Goal: Task Accomplishment & Management: Manage account settings

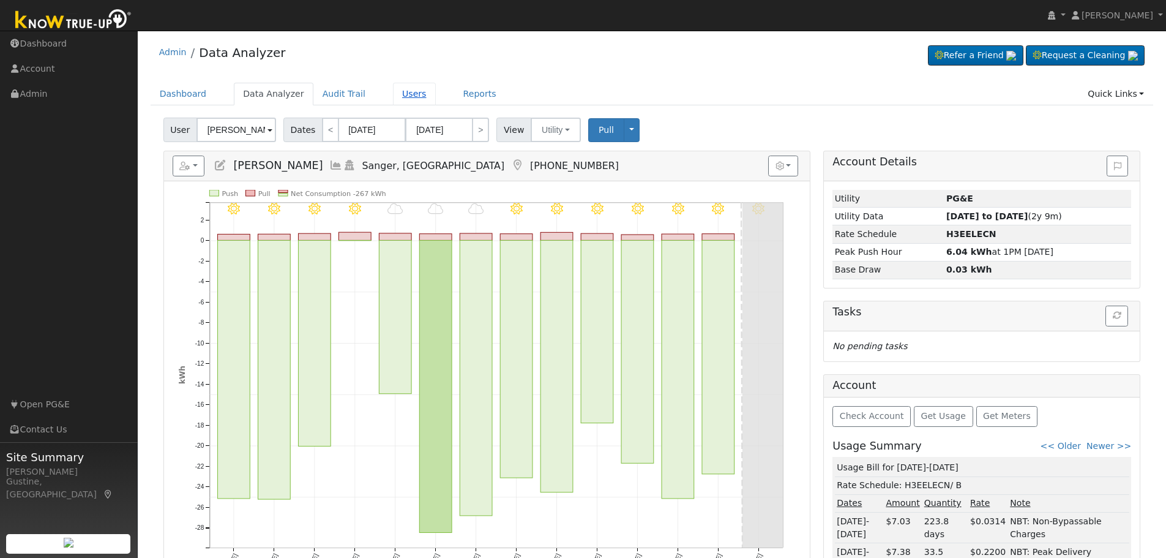
click at [393, 97] on link "Users" at bounding box center [414, 94] width 43 height 23
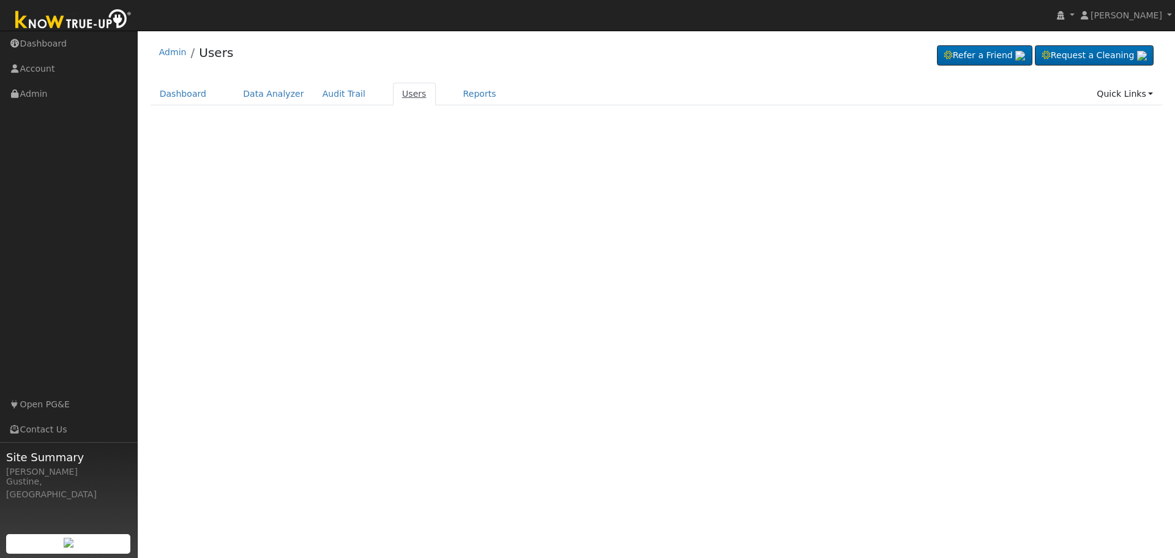
click at [397, 89] on link "Users" at bounding box center [414, 94] width 43 height 23
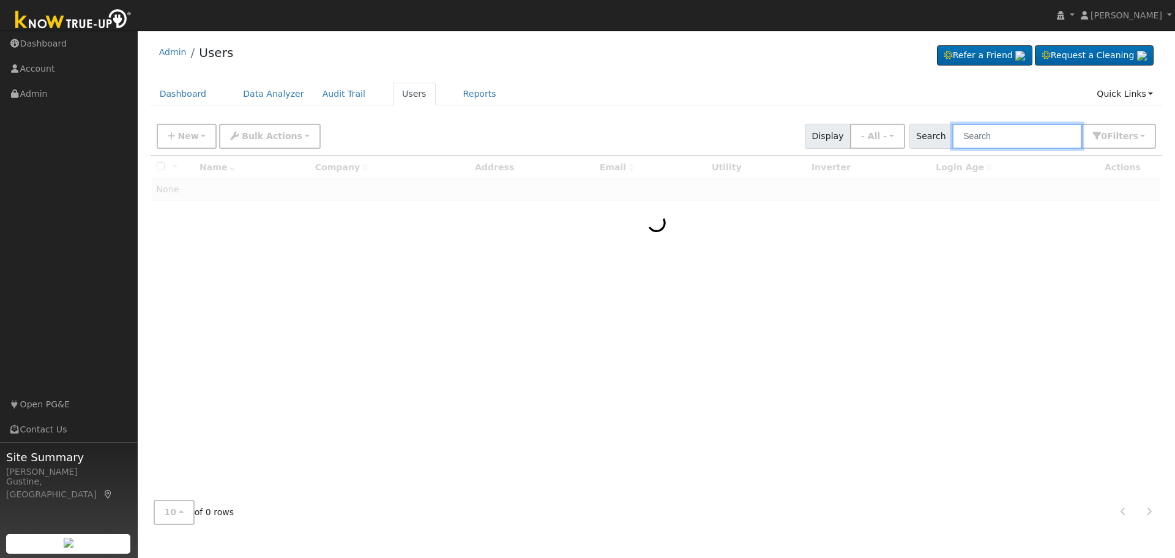
click at [983, 133] on input "text" at bounding box center [1018, 136] width 130 height 25
type input "douglas lo"
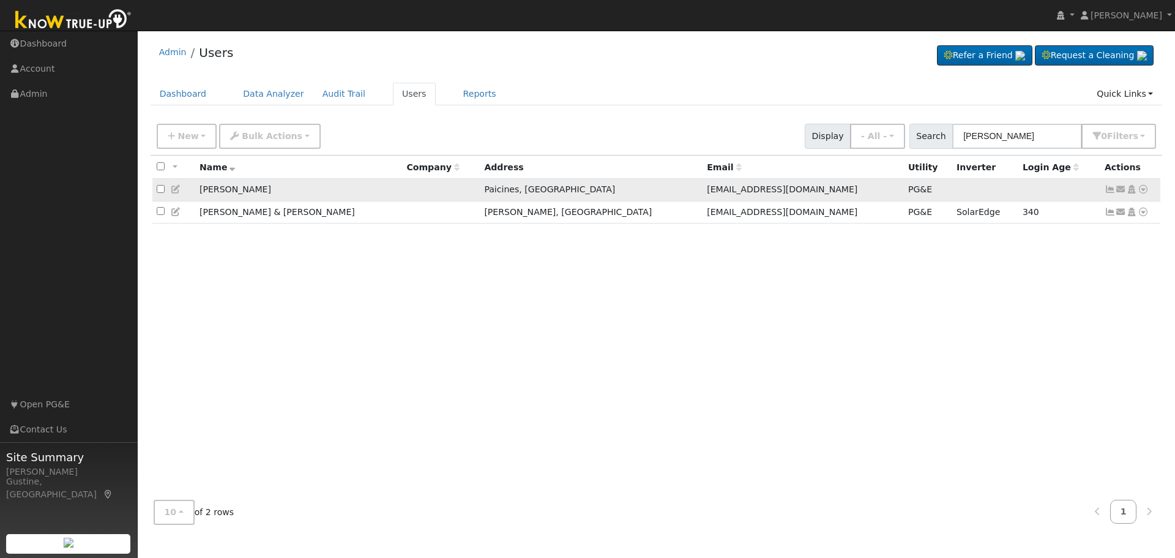
click at [1109, 189] on icon at bounding box center [1110, 189] width 11 height 9
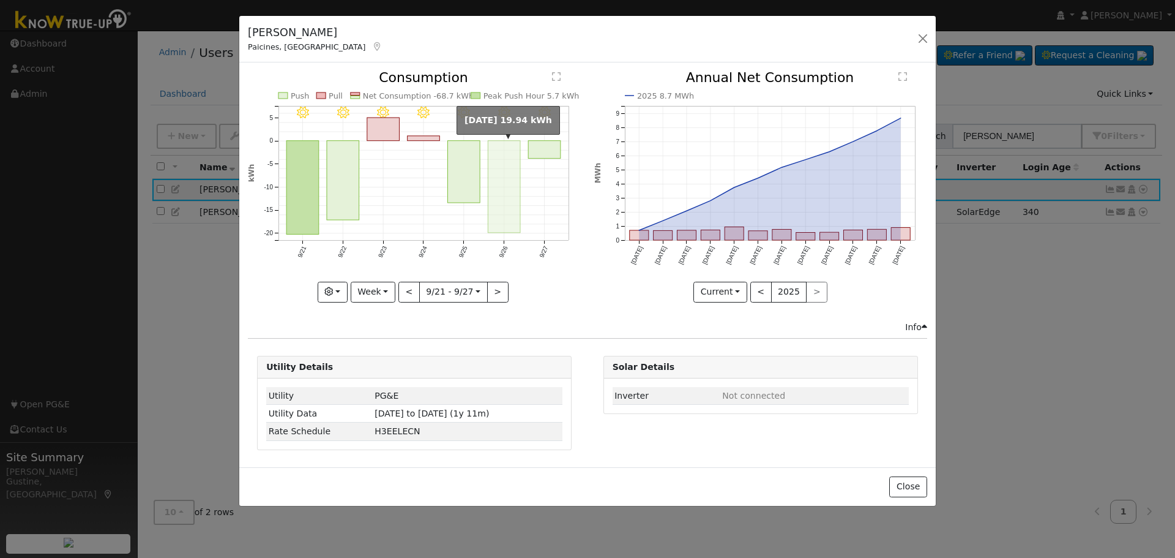
click at [514, 207] on rect "onclick=""" at bounding box center [505, 187] width 32 height 92
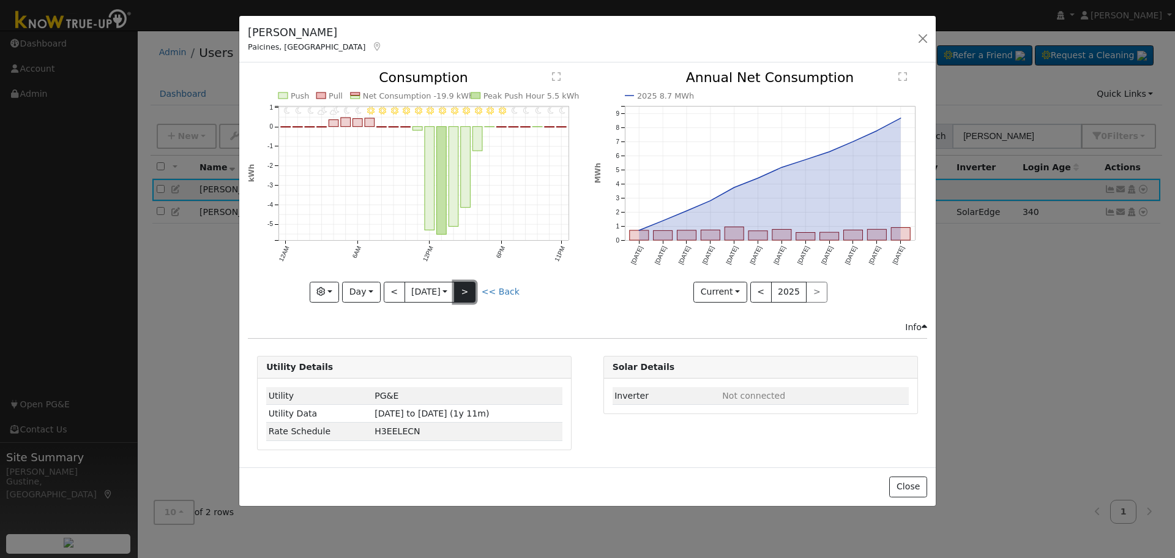
click at [468, 289] on button ">" at bounding box center [464, 292] width 21 height 21
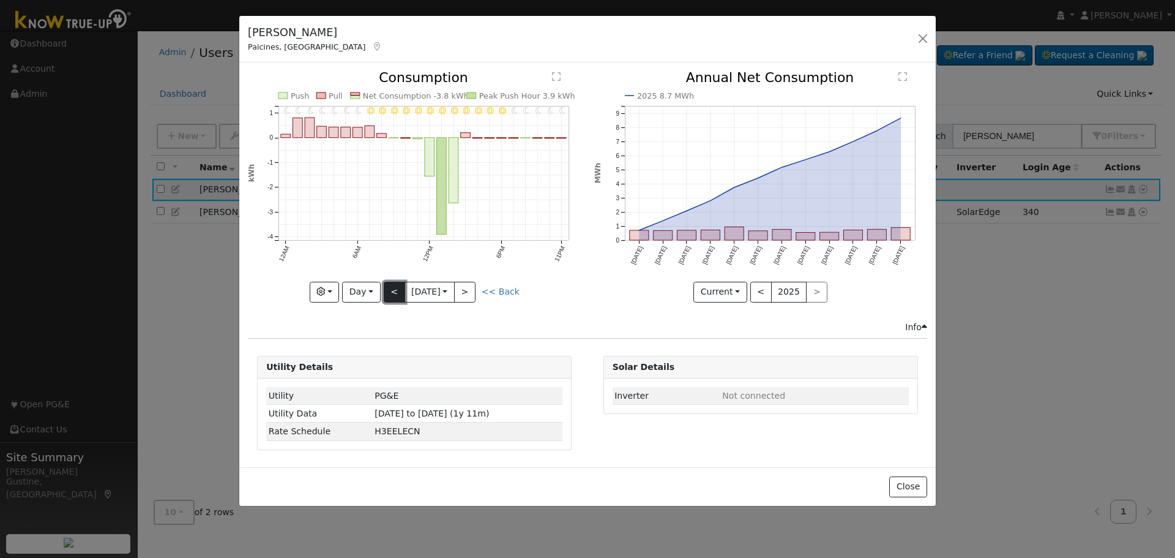
click at [385, 293] on button "<" at bounding box center [394, 292] width 21 height 21
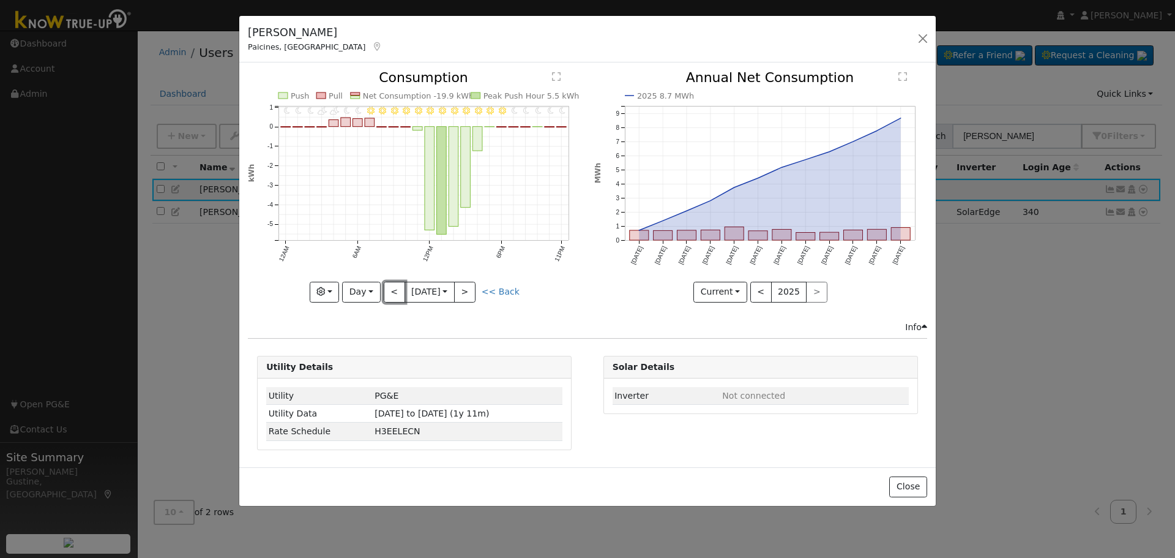
click at [386, 282] on button "<" at bounding box center [394, 292] width 21 height 21
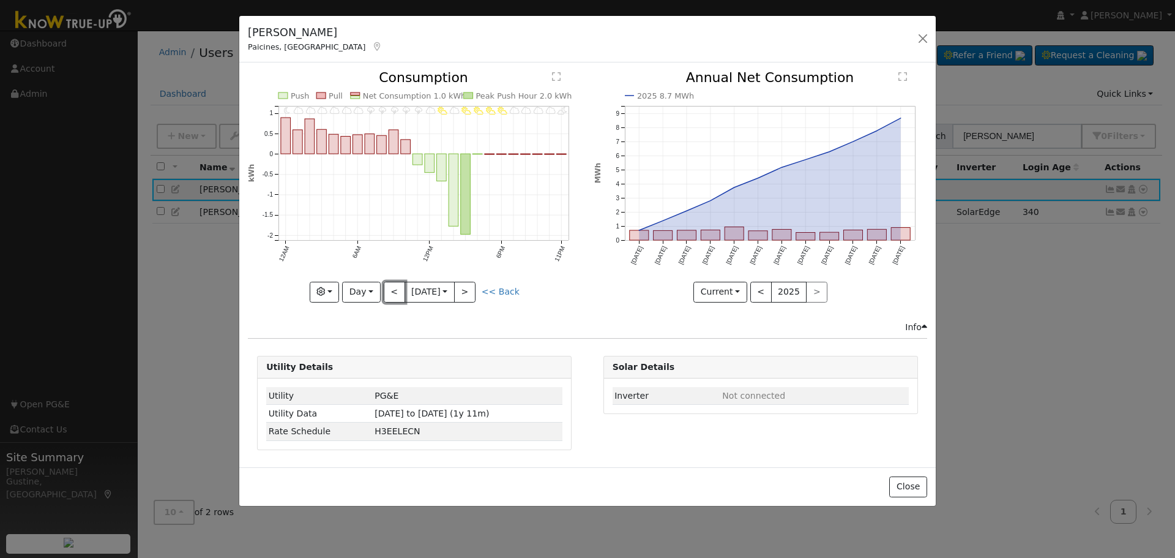
click at [386, 282] on button "<" at bounding box center [394, 292] width 21 height 21
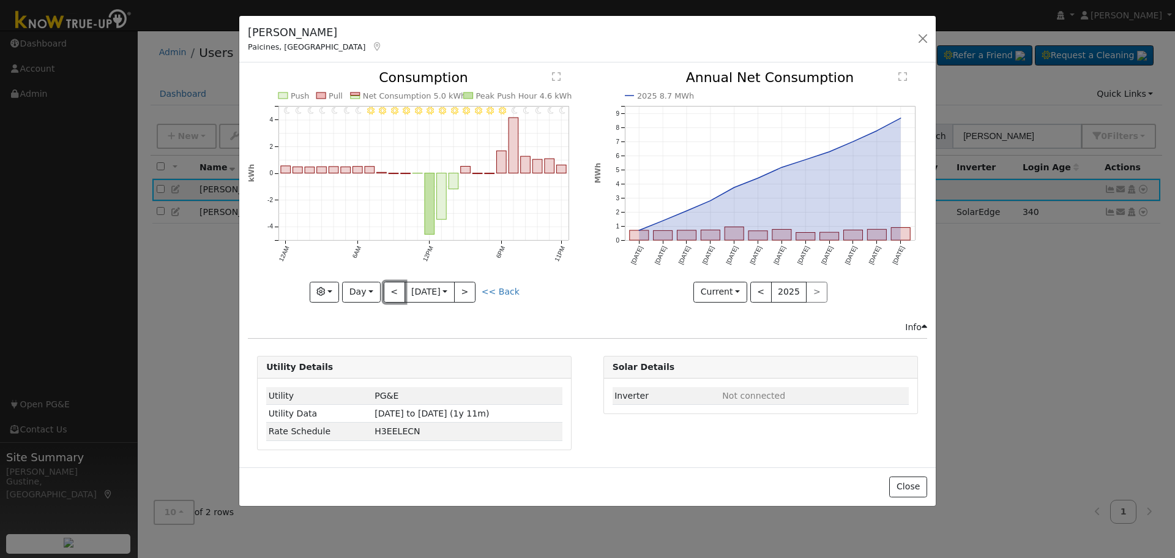
click at [386, 282] on button "<" at bounding box center [394, 292] width 21 height 21
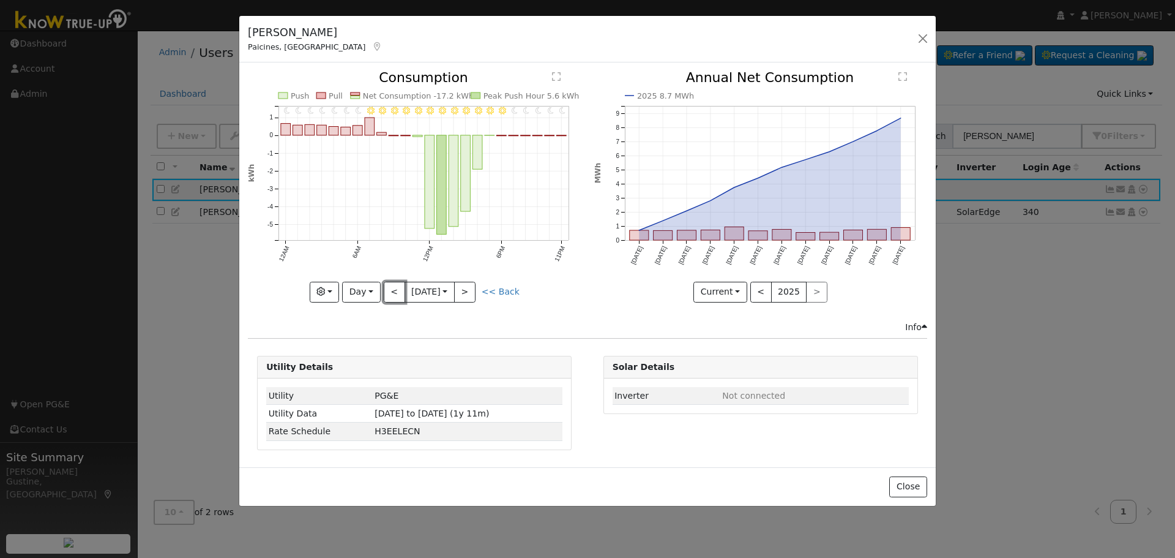
click at [386, 282] on button "<" at bounding box center [394, 292] width 21 height 21
click at [400, 286] on button "<" at bounding box center [394, 292] width 21 height 21
click at [400, 285] on button "<" at bounding box center [394, 292] width 21 height 21
type input "2025-09-18"
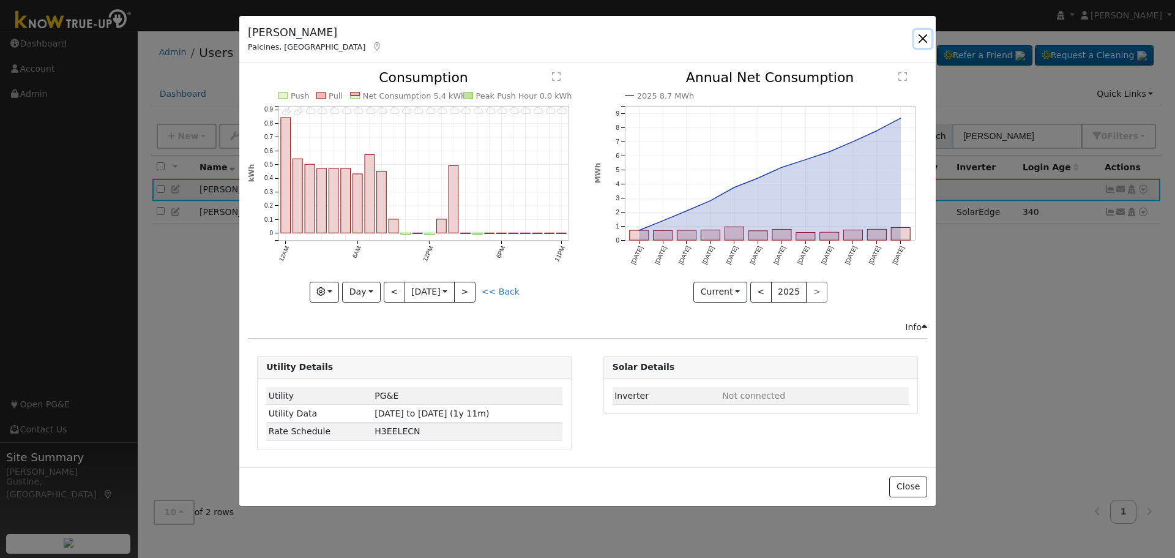
click at [924, 34] on button "button" at bounding box center [923, 38] width 17 height 17
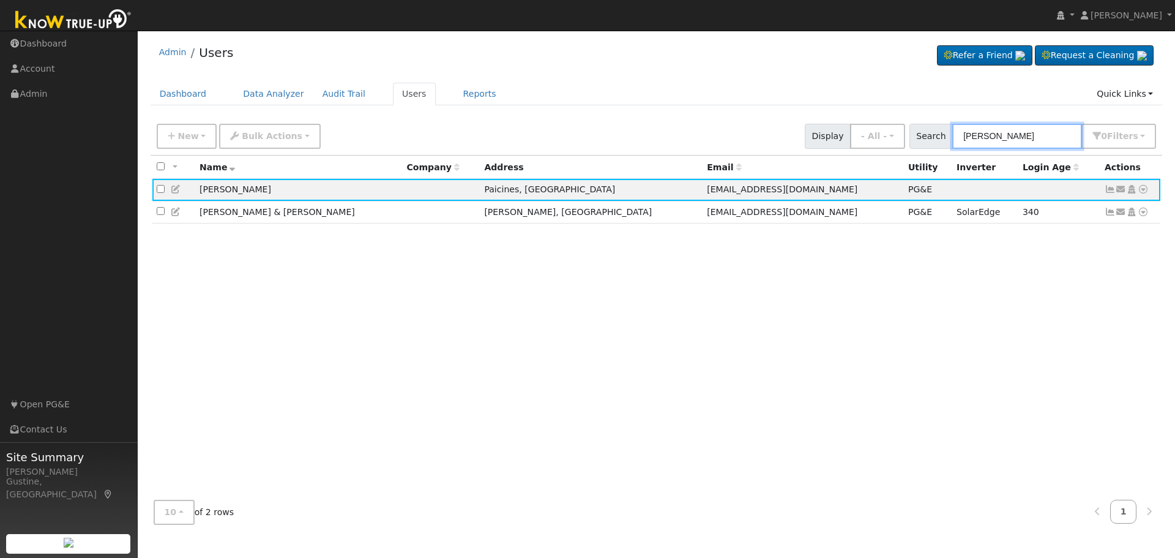
drag, startPoint x: 938, startPoint y: 132, endPoint x: 635, endPoint y: 129, distance: 303.0
click at [769, 133] on div "New Add User Quick Add Quick Connect Quick Convert Lead Bulk Actions Send Email…" at bounding box center [656, 133] width 1005 height 29
type input "a"
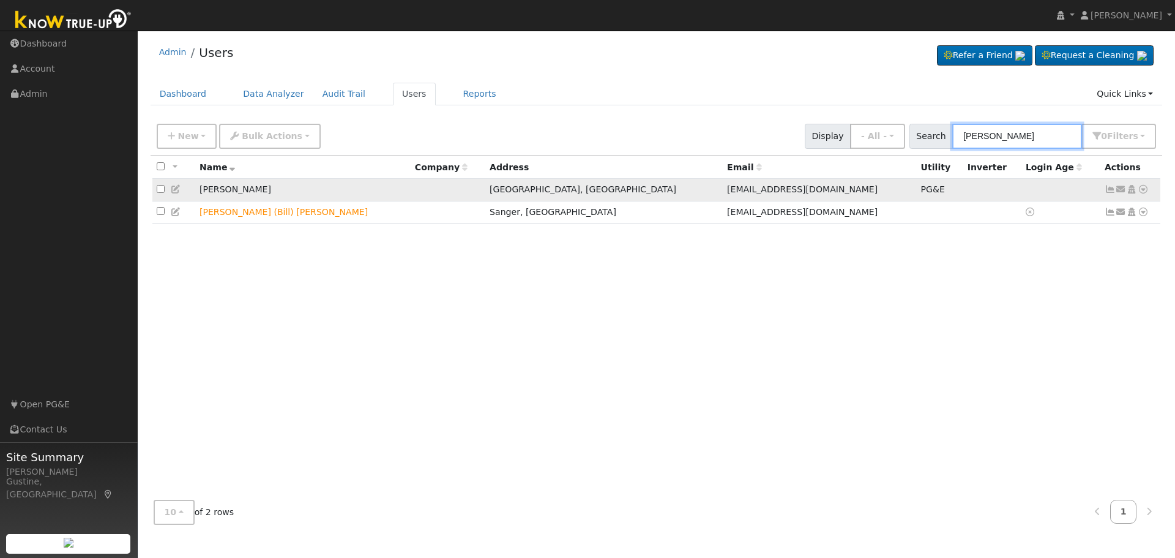
type input "slaughter"
click at [1112, 188] on icon at bounding box center [1110, 189] width 11 height 9
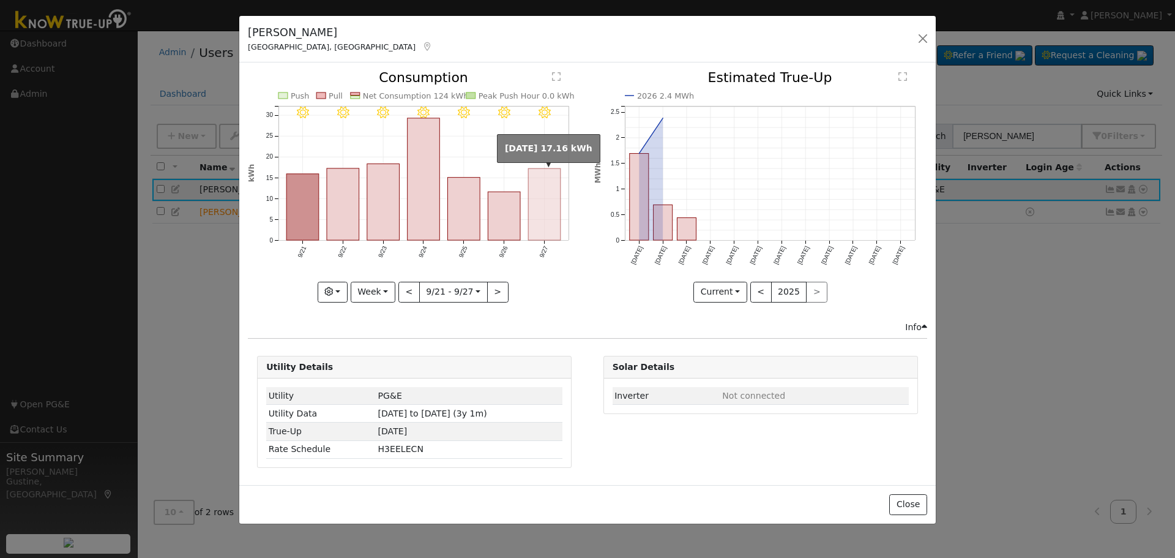
click at [560, 238] on rect "onclick=""" at bounding box center [545, 205] width 32 height 72
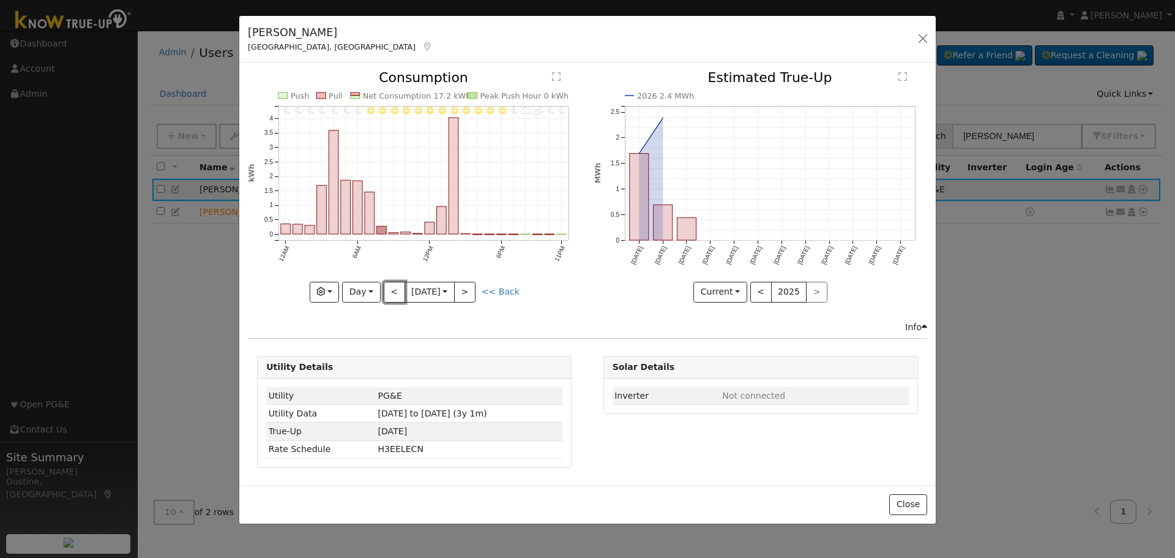
click at [396, 286] on button "<" at bounding box center [394, 292] width 21 height 21
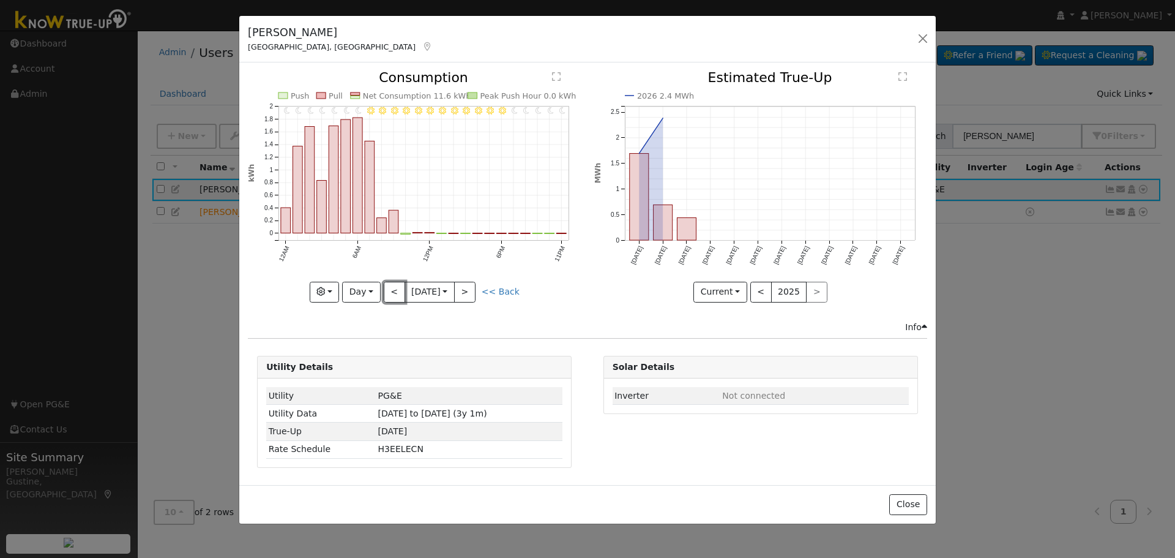
click at [396, 286] on button "<" at bounding box center [394, 292] width 21 height 21
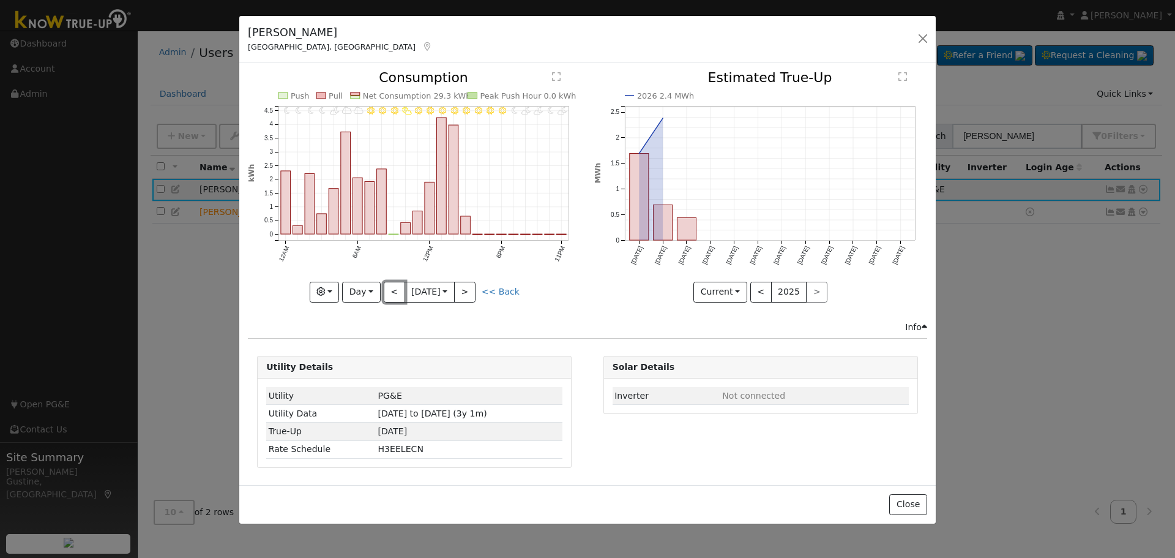
click at [394, 286] on button "<" at bounding box center [394, 292] width 21 height 21
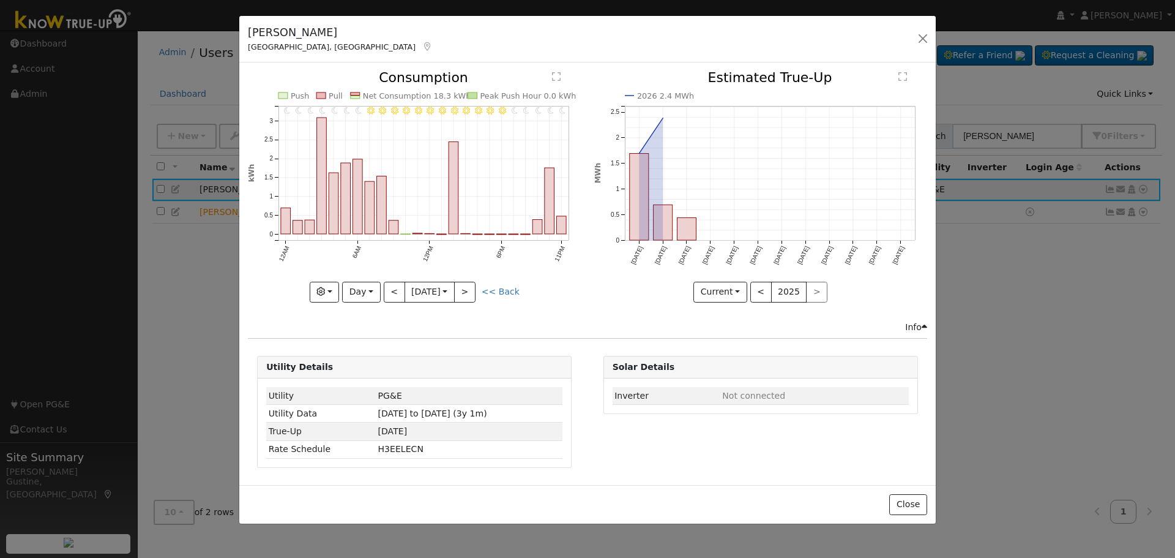
click at [389, 305] on div "11PM - Clear 10PM - Clear 9PM - Clear 8PM - Clear 7PM - Clear 6PM - Clear 5PM -…" at bounding box center [415, 195] width 346 height 249
click at [391, 294] on button "<" at bounding box center [394, 292] width 21 height 21
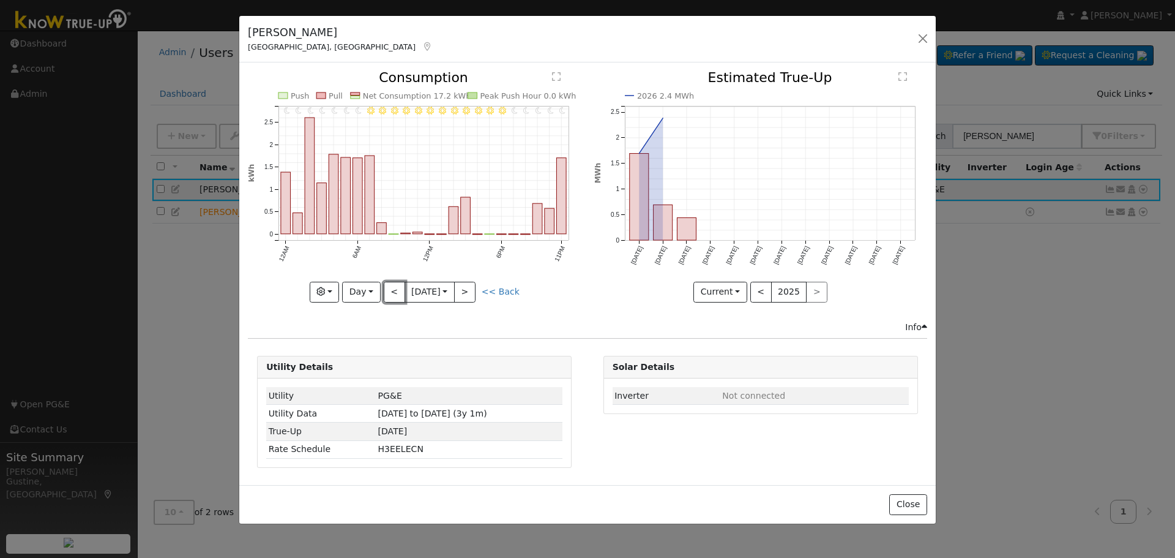
click at [391, 293] on button "<" at bounding box center [394, 292] width 21 height 21
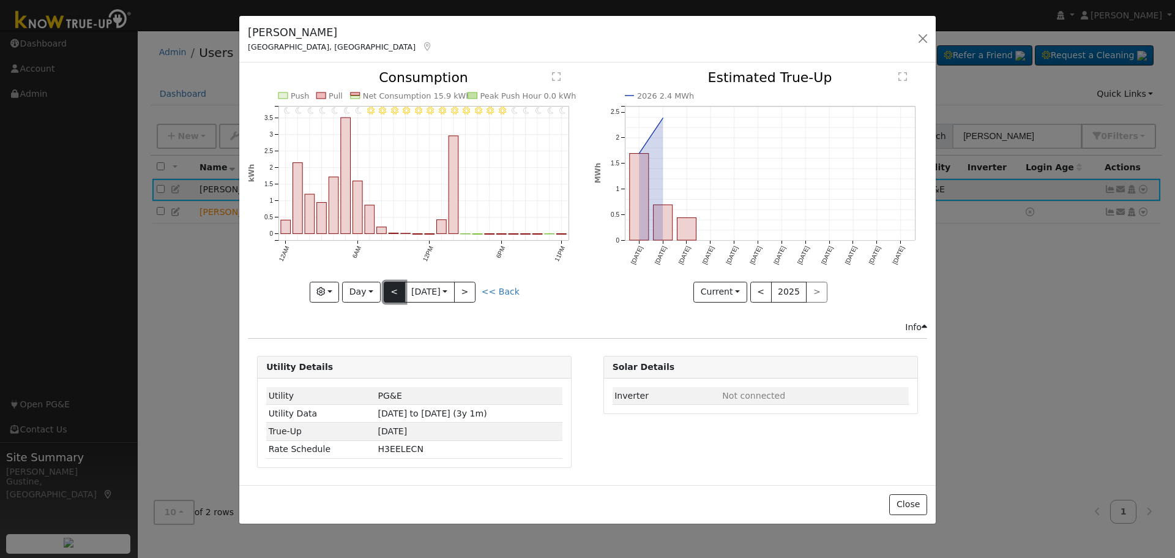
click at [391, 293] on button "<" at bounding box center [394, 292] width 21 height 21
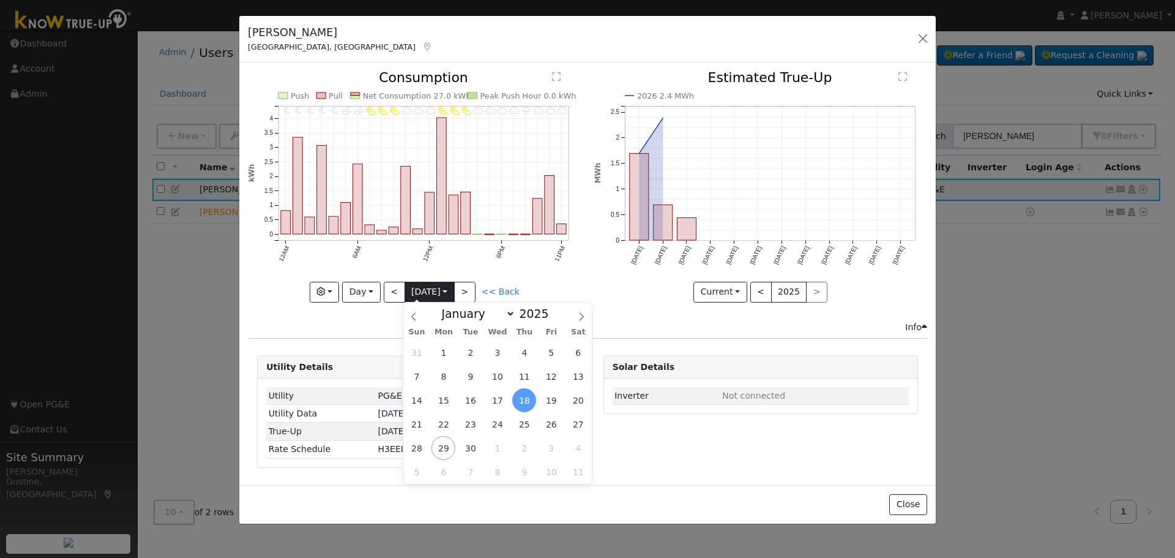
click at [422, 290] on input "2025-09-18" at bounding box center [429, 292] width 49 height 20
click at [487, 418] on span "24" at bounding box center [497, 424] width 24 height 24
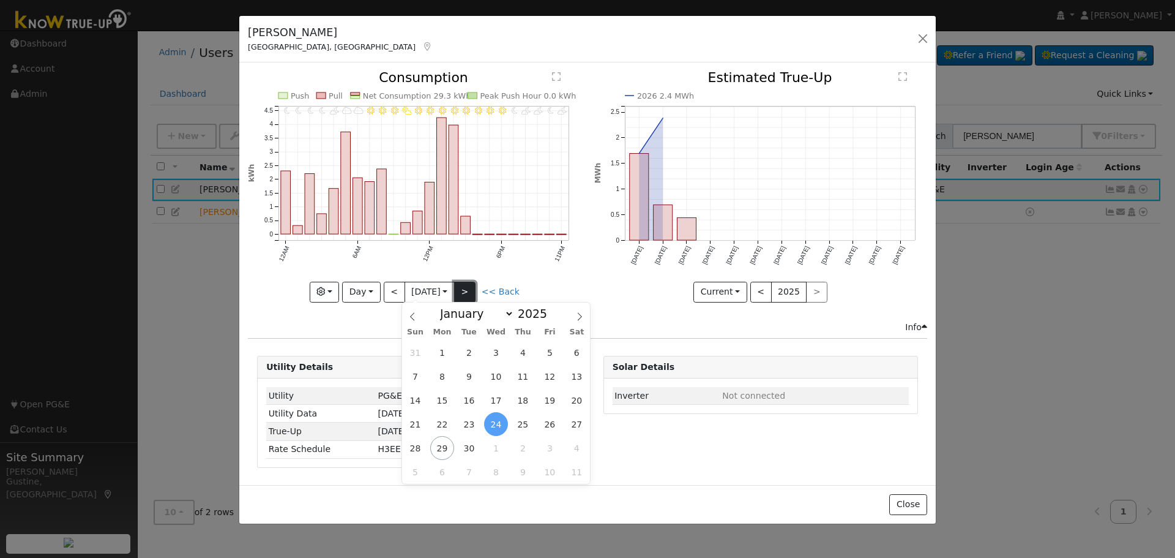
click at [474, 293] on button ">" at bounding box center [464, 292] width 21 height 21
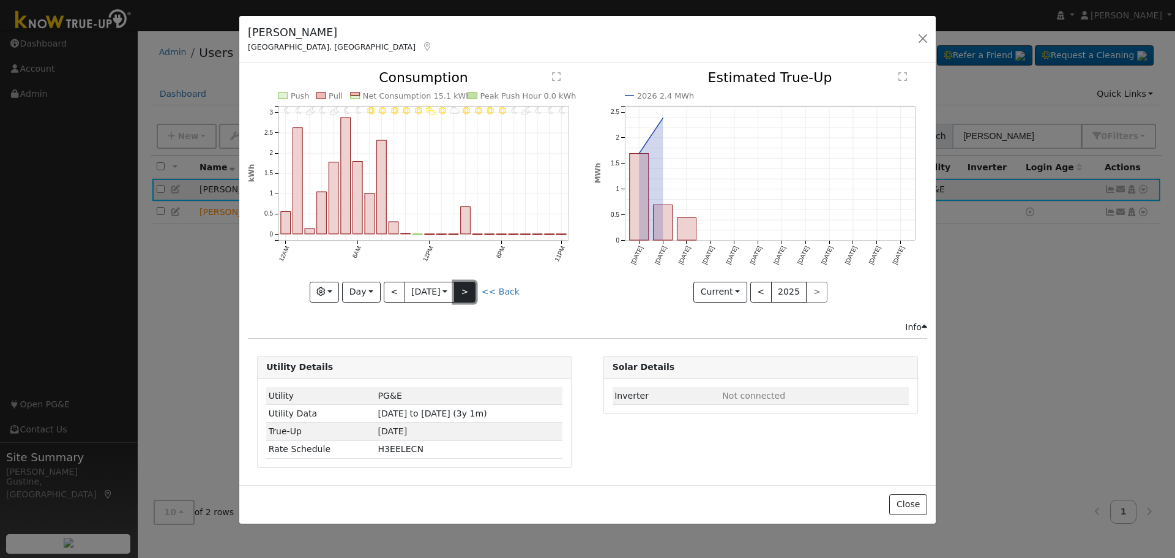
click at [474, 293] on button ">" at bounding box center [464, 292] width 21 height 21
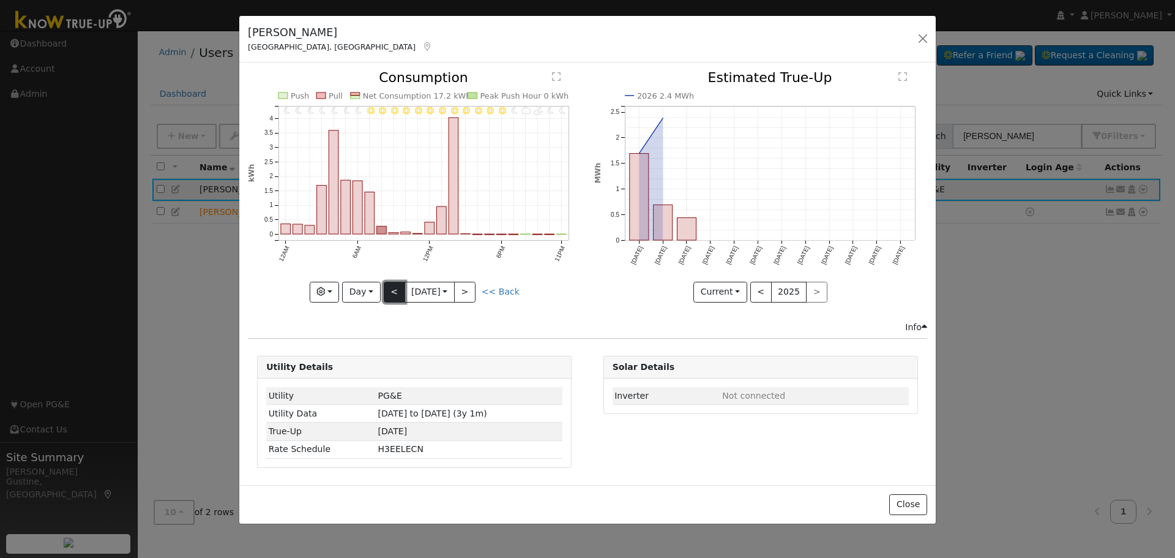
click at [399, 296] on button "<" at bounding box center [394, 292] width 21 height 21
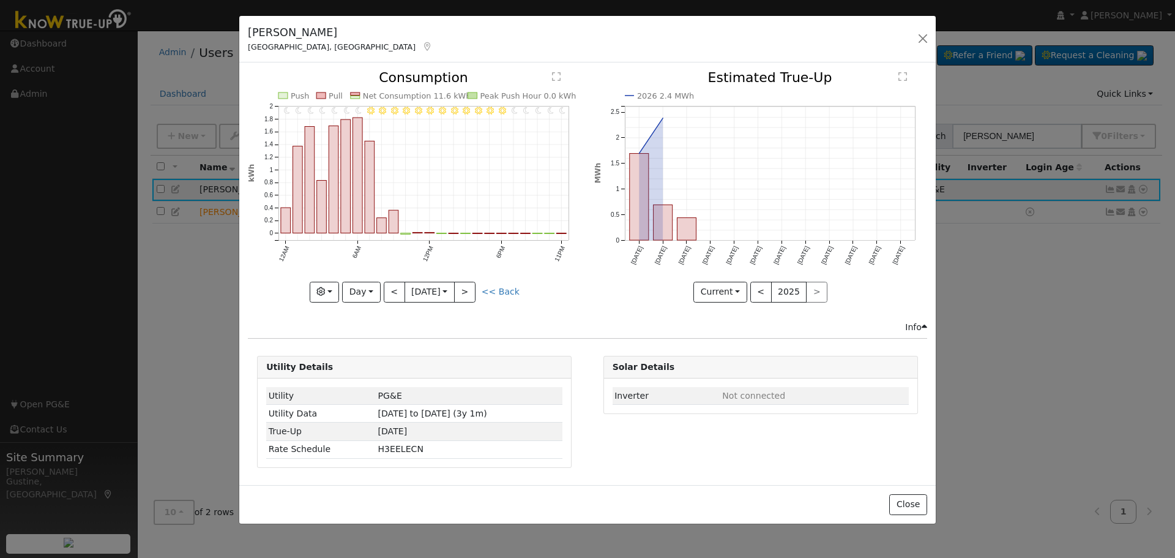
click at [430, 280] on icon "11PM - Clear 10PM - Clear 9PM - Clear 8PM - Clear 7PM - Clear 6PM - Clear 5PM -…" at bounding box center [414, 182] width 333 height 223
click at [434, 293] on input "2025-09-26" at bounding box center [429, 292] width 49 height 20
click at [547, 370] on span "12" at bounding box center [554, 376] width 24 height 24
type input "2025-09-12"
